Goal: Transaction & Acquisition: Download file/media

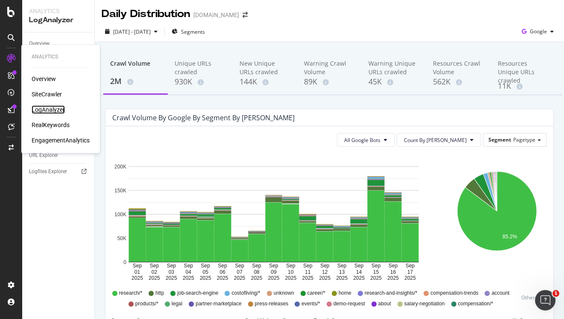
click at [48, 106] on div "LogAnalyzer" at bounding box center [48, 109] width 33 height 9
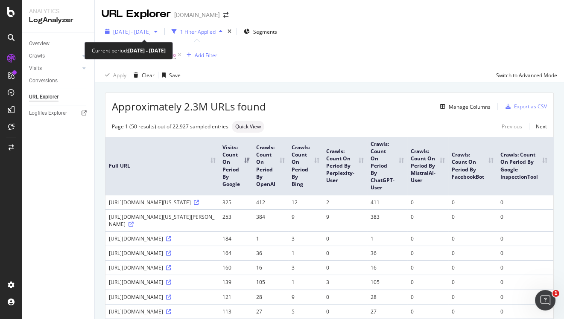
click at [148, 28] on div "[DATE] - [DATE]" at bounding box center [131, 31] width 59 height 13
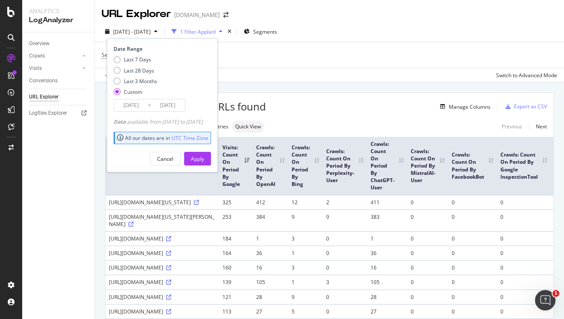
click at [179, 107] on input "[DATE]" at bounding box center [168, 105] width 34 height 12
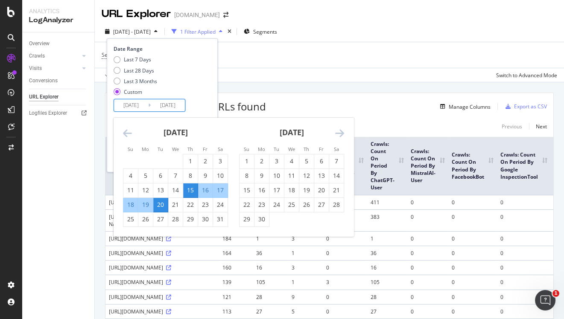
click at [341, 131] on icon "Move forward to switch to the next month." at bounding box center [339, 133] width 9 height 10
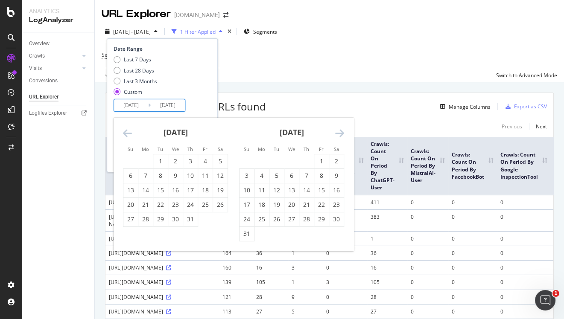
click at [341, 131] on icon "Move forward to switch to the next month." at bounding box center [339, 133] width 9 height 10
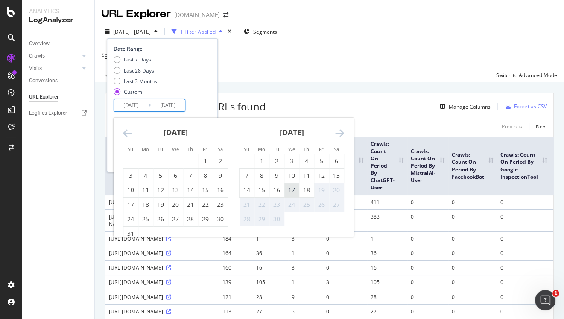
click at [295, 192] on div "17" at bounding box center [291, 190] width 15 height 9
type input "[DATE]"
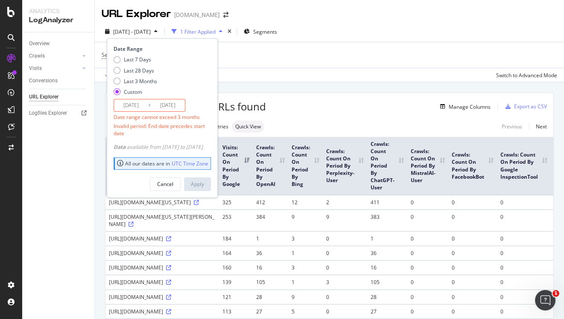
click at [141, 107] on input "2025/05/15" at bounding box center [131, 105] width 34 height 12
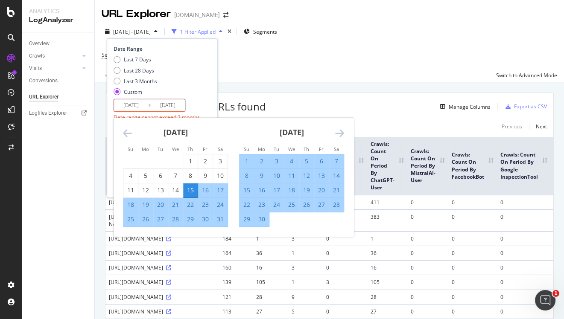
click at [335, 127] on div "June 2025" at bounding box center [291, 136] width 105 height 36
click at [336, 127] on div "June 2025" at bounding box center [291, 136] width 105 height 36
click at [336, 129] on icon "Move forward to switch to the next month." at bounding box center [339, 133] width 9 height 10
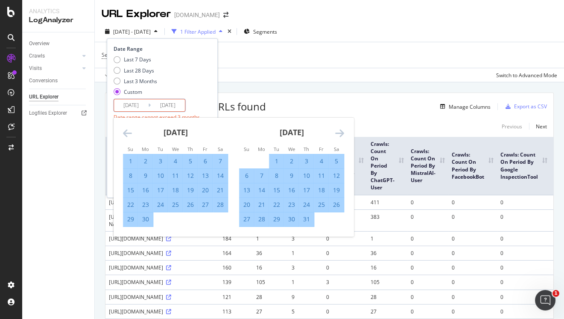
click at [336, 129] on icon "Move forward to switch to the next month." at bounding box center [339, 133] width 9 height 10
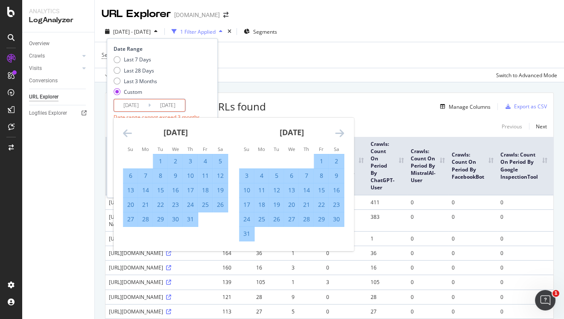
click at [336, 129] on icon "Move forward to switch to the next month." at bounding box center [339, 133] width 9 height 10
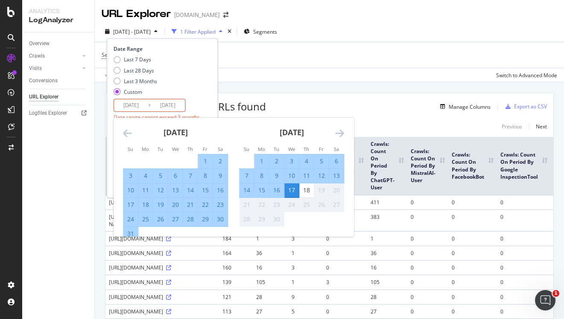
click at [261, 158] on div "1" at bounding box center [261, 161] width 15 height 9
type input "2025/09/01"
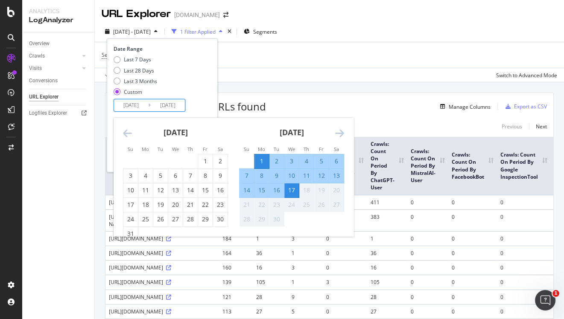
click at [208, 76] on div "Last 7 Days Last 28 Days Last 3 Months Custom" at bounding box center [161, 77] width 95 height 43
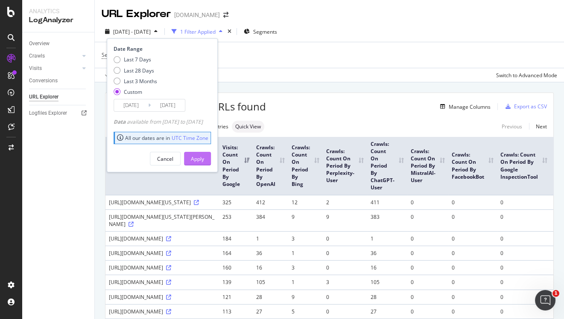
click at [211, 159] on button "Apply" at bounding box center [197, 159] width 27 height 14
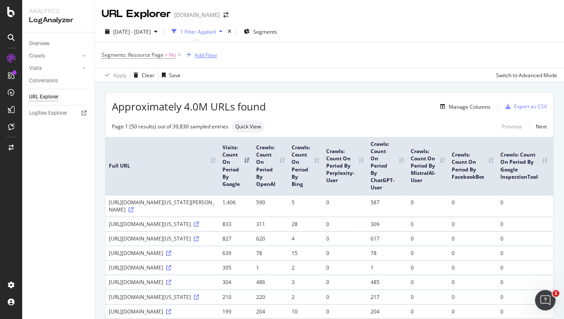
click at [210, 57] on div "Add Filter" at bounding box center [206, 55] width 23 height 7
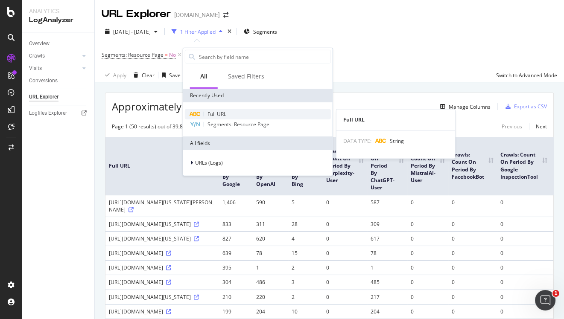
click at [231, 112] on div "Full URL" at bounding box center [258, 114] width 146 height 10
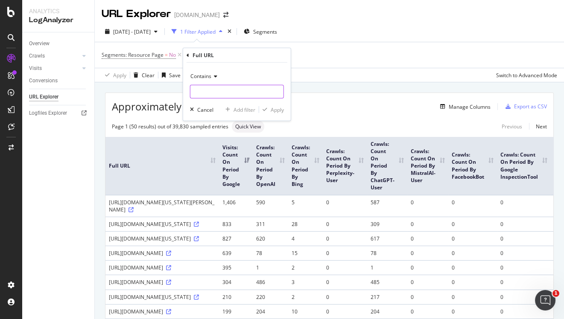
click at [215, 92] on input "text" at bounding box center [236, 92] width 93 height 14
type input "/research/"
click at [277, 108] on div "Apply" at bounding box center [277, 109] width 13 height 7
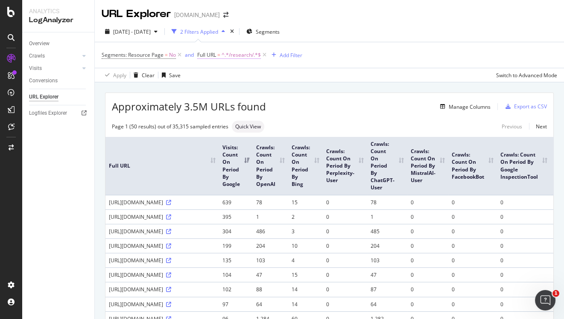
click at [239, 57] on span "^.*/research/.*$" at bounding box center [241, 55] width 39 height 12
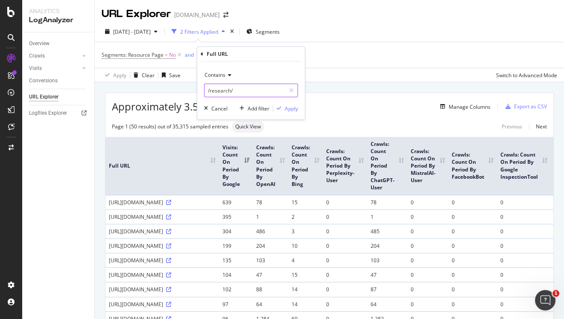
click at [244, 87] on input "/research/" at bounding box center [244, 91] width 81 height 14
type input "/research/US"
click at [303, 109] on div "Contains /research/US Cancel Add filter Apply" at bounding box center [251, 90] width 108 height 58
click at [291, 108] on div "Apply" at bounding box center [291, 108] width 13 height 7
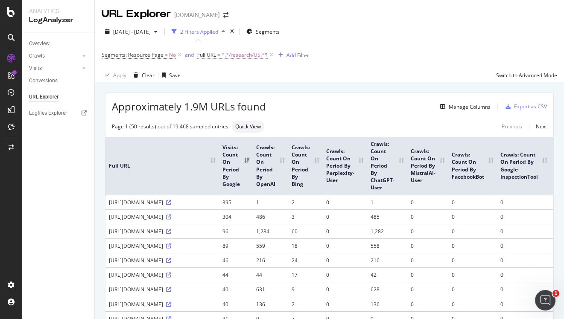
click at [251, 55] on span "^.*/research/US.*$" at bounding box center [245, 55] width 46 height 12
click at [221, 74] on span "Contains" at bounding box center [214, 74] width 21 height 7
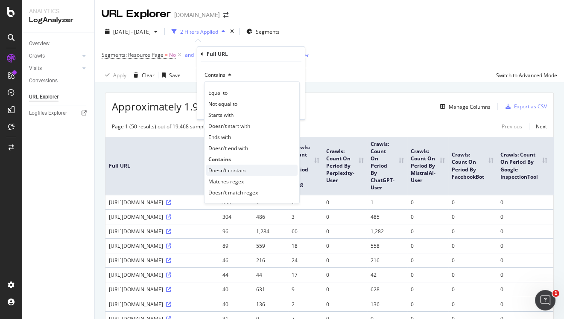
click at [245, 169] on div "Doesn't contain" at bounding box center [251, 170] width 91 height 11
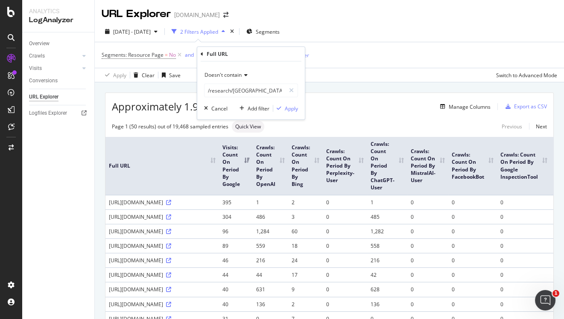
click at [285, 54] on div "Full URL" at bounding box center [251, 54] width 101 height 15
click at [292, 111] on div "Apply" at bounding box center [291, 108] width 13 height 7
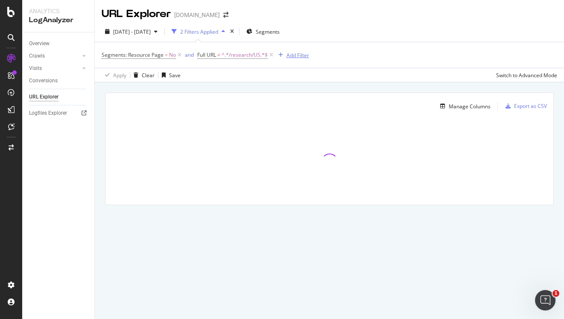
click at [296, 52] on div "Add Filter" at bounding box center [297, 55] width 23 height 7
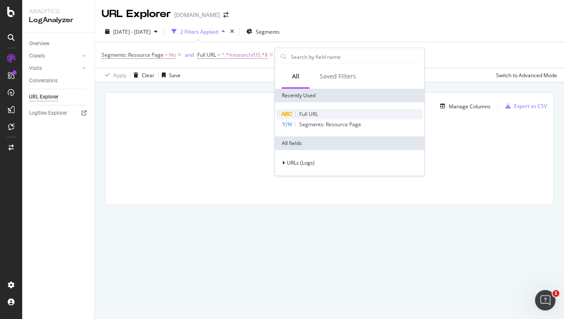
click at [316, 116] on span "Full URL" at bounding box center [308, 114] width 19 height 7
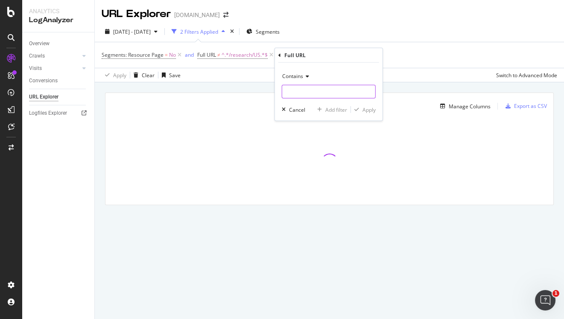
click at [310, 91] on input "text" at bounding box center [328, 92] width 93 height 14
type input "/research/"
click at [367, 110] on div "Apply" at bounding box center [368, 109] width 13 height 7
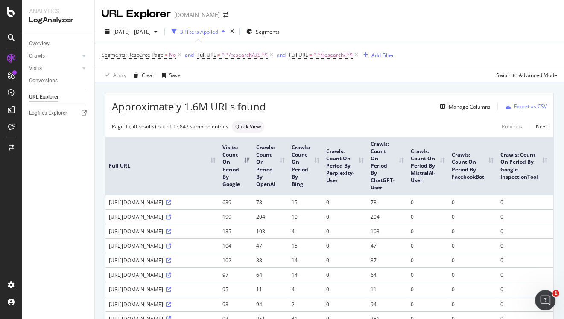
click at [278, 111] on div "Manage Columns" at bounding box center [378, 107] width 225 height 10
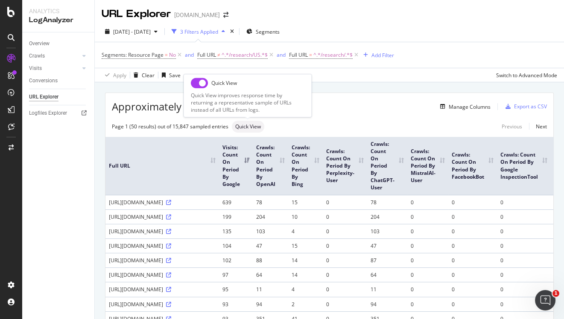
click at [248, 121] on div "Quick View" at bounding box center [248, 127] width 32 height 12
click at [204, 85] on input "checkbox" at bounding box center [199, 83] width 17 height 10
checkbox input "true"
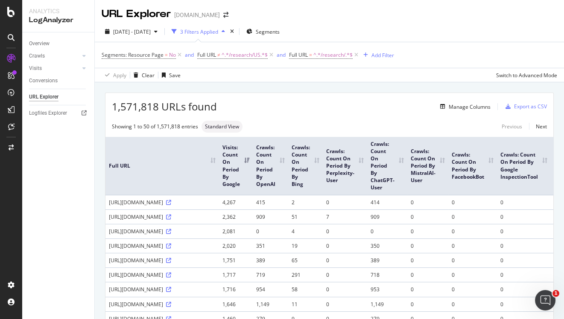
click at [377, 110] on div "Manage Columns" at bounding box center [354, 107] width 274 height 10
click at [528, 106] on div "Export as CSV" at bounding box center [530, 106] width 33 height 7
